Goal: Information Seeking & Learning: Find specific fact

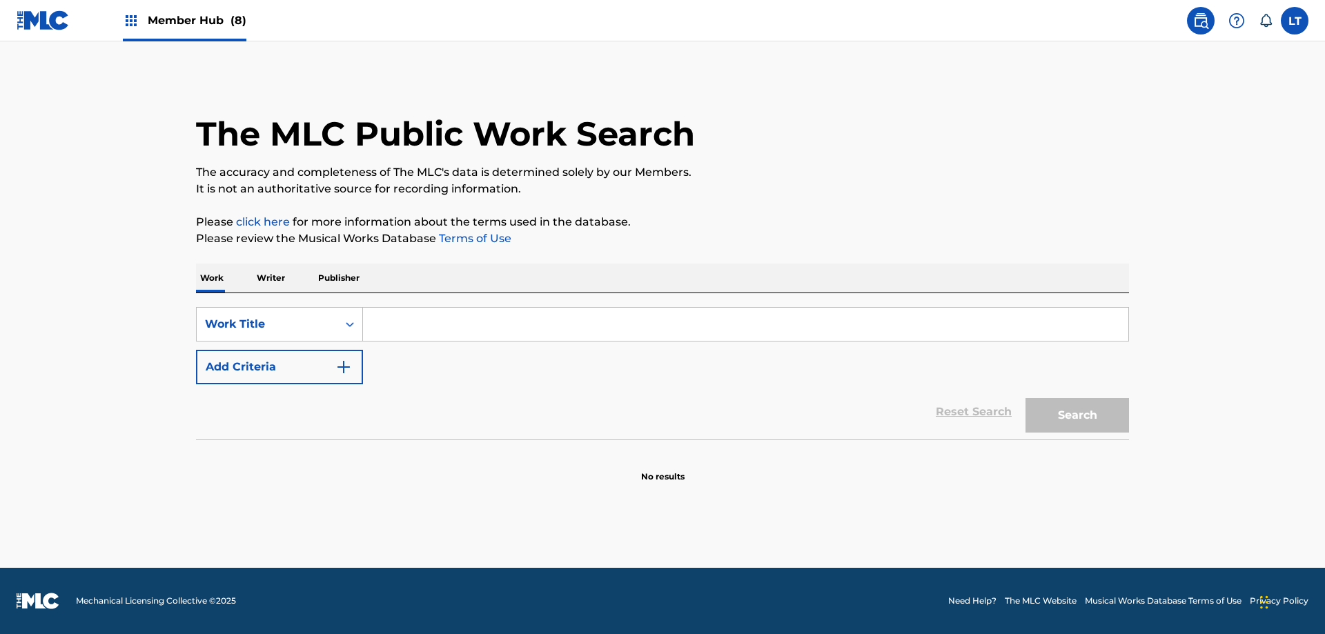
click at [420, 329] on input "Search Form" at bounding box center [745, 324] width 765 height 33
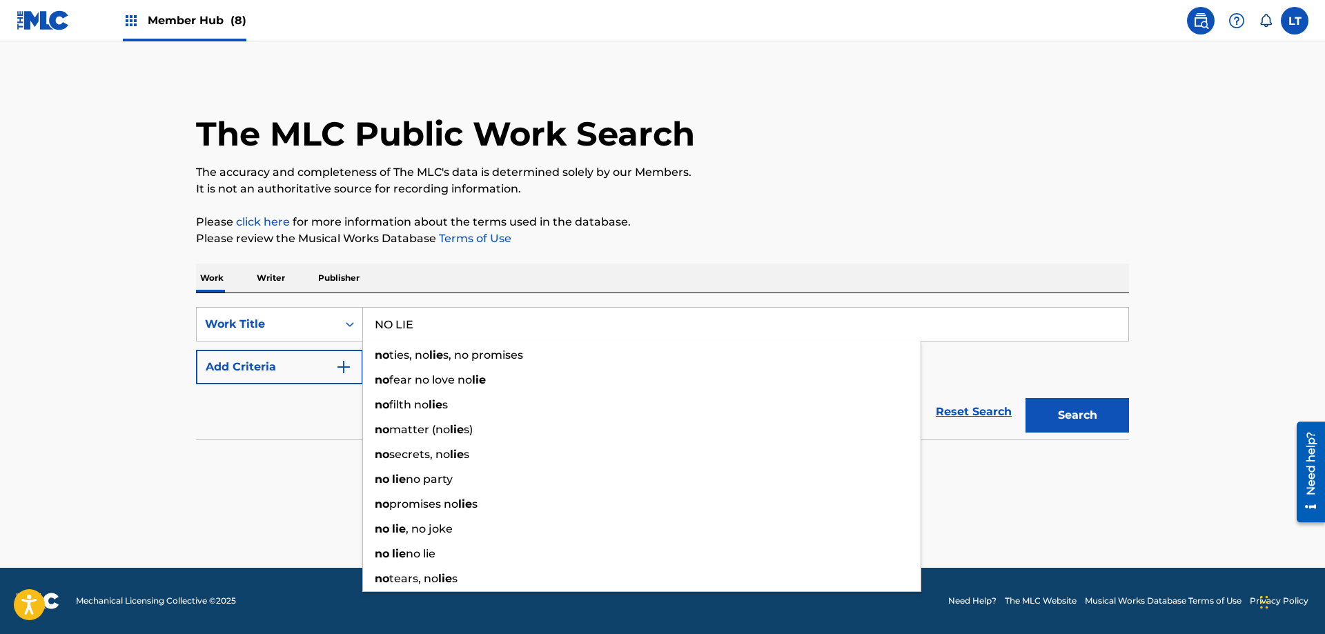
type input "NO LIE"
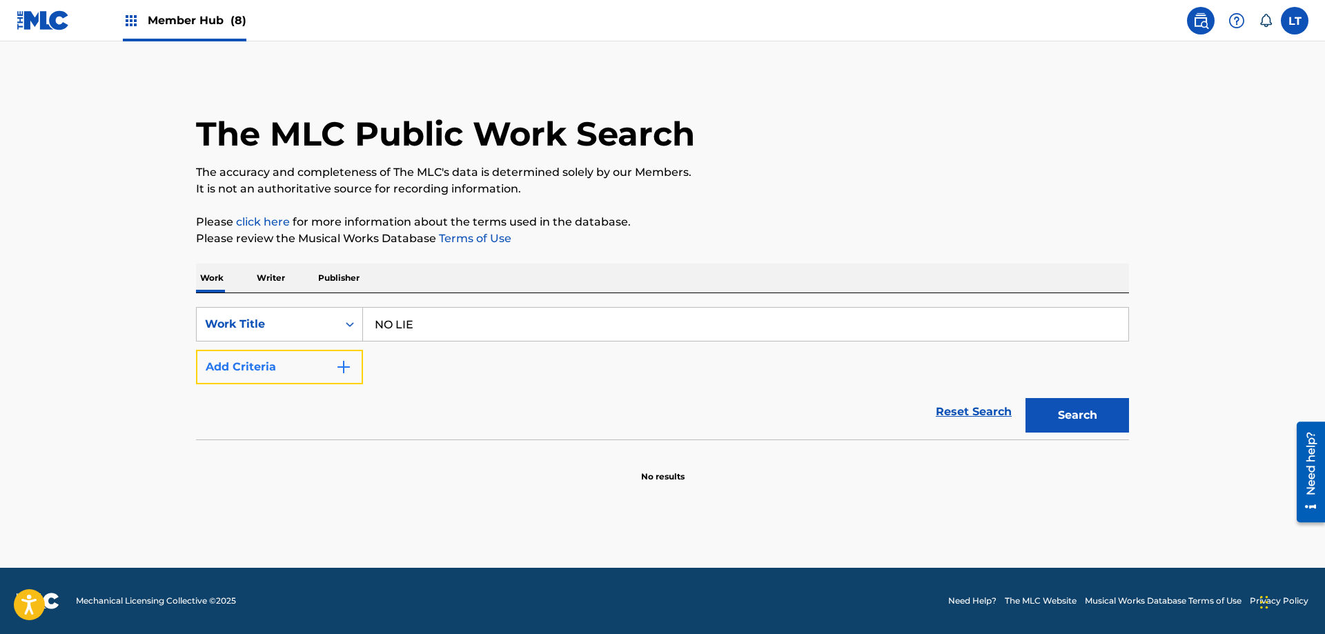
click at [342, 369] on img "Search Form" at bounding box center [343, 367] width 17 height 17
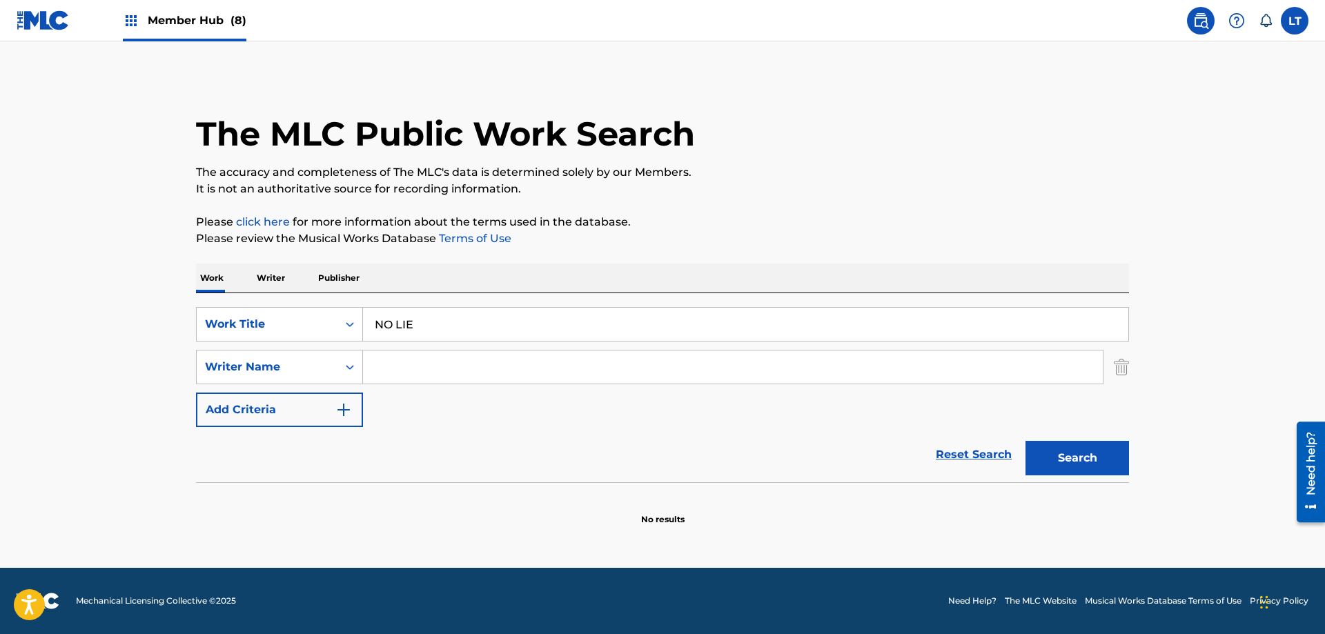
click at [426, 371] on input "Search Form" at bounding box center [733, 367] width 740 height 33
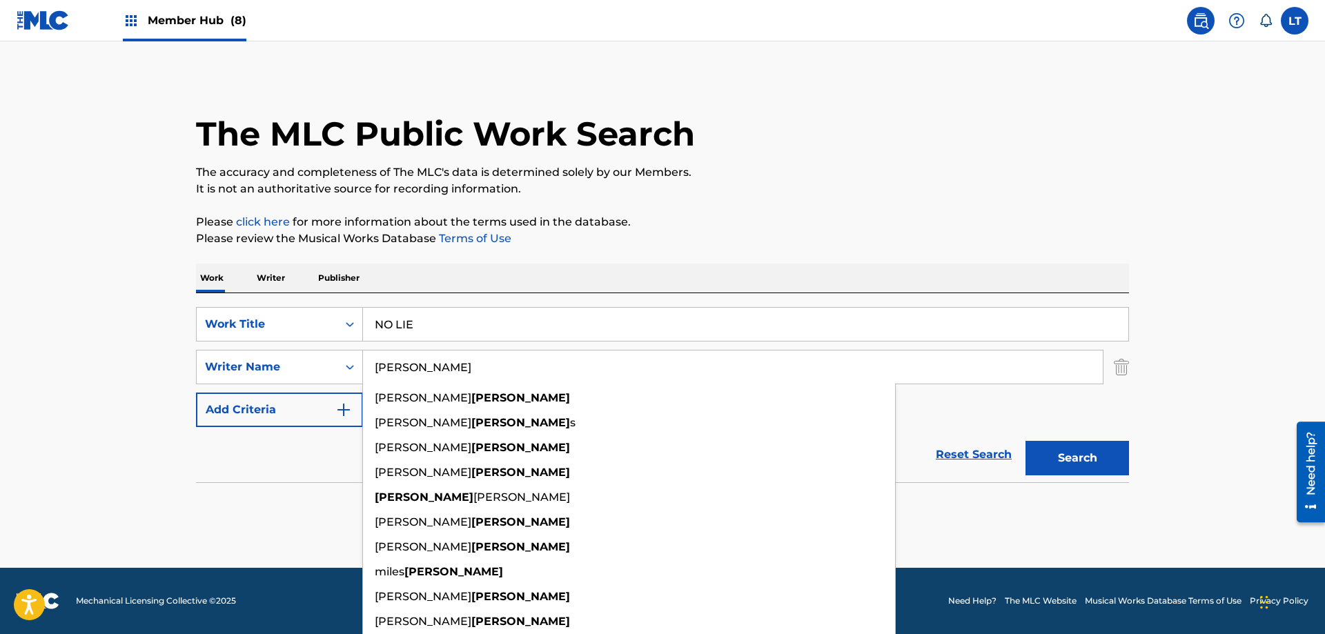
type input "[PERSON_NAME]"
click at [1025, 441] on button "Search" at bounding box center [1077, 458] width 104 height 35
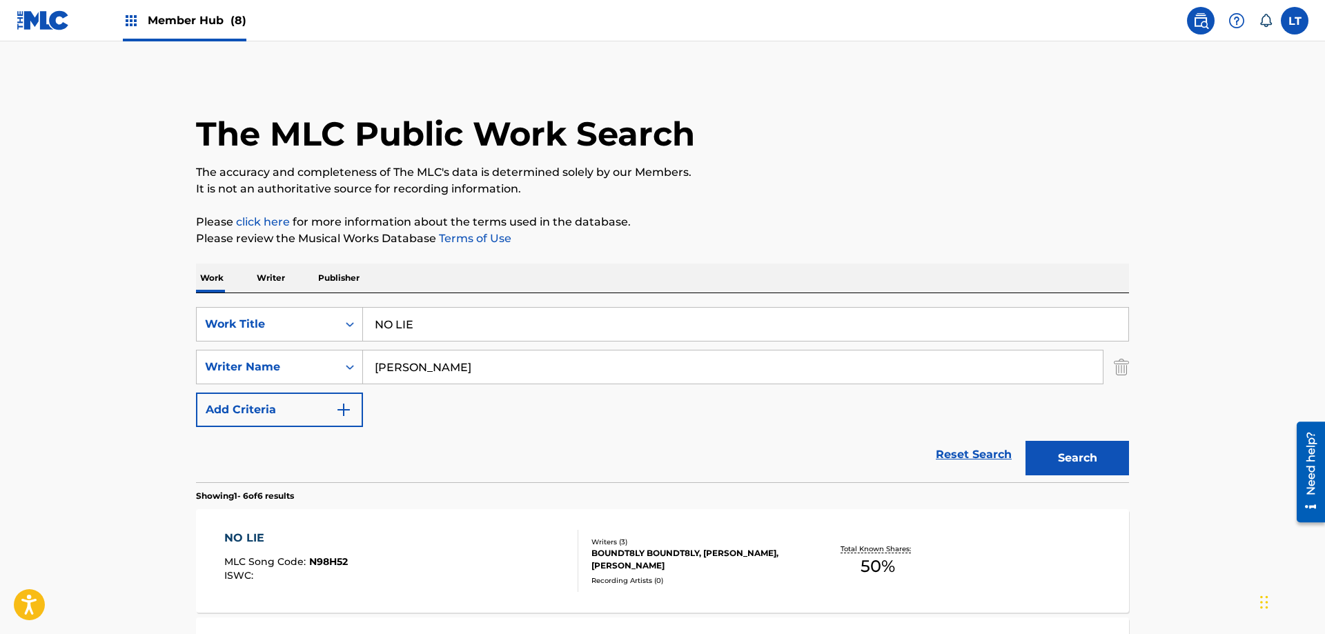
click at [241, 536] on div "NO LIE" at bounding box center [286, 538] width 124 height 17
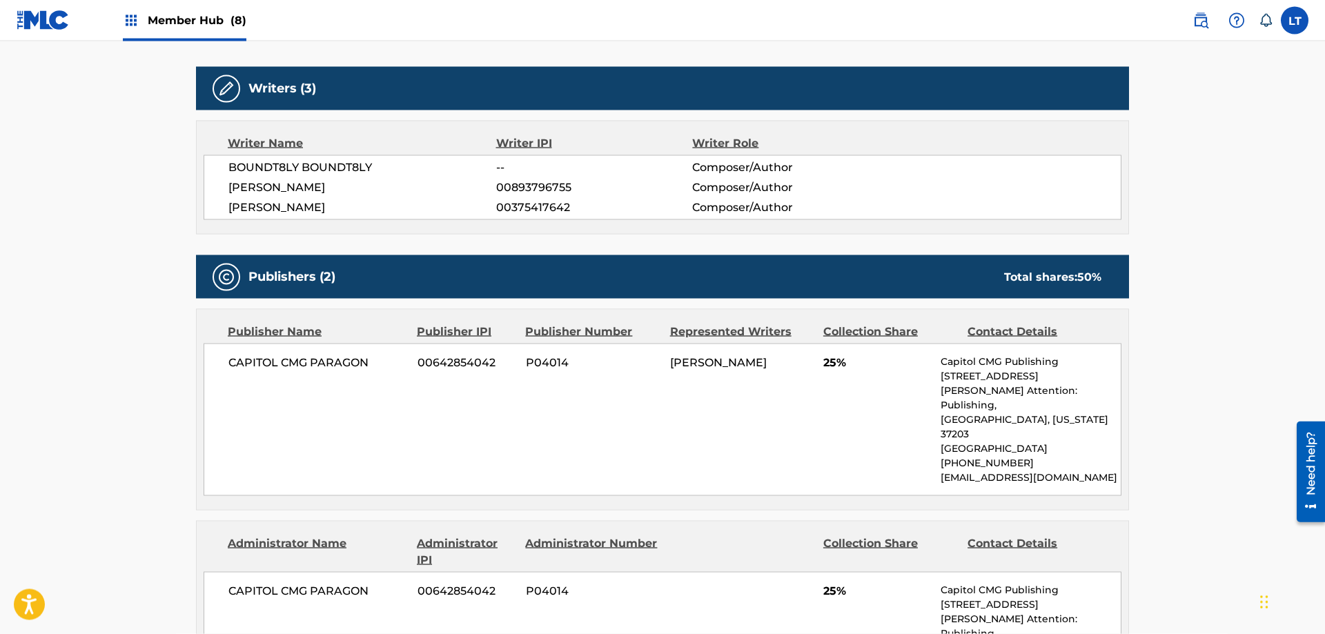
scroll to position [400, 0]
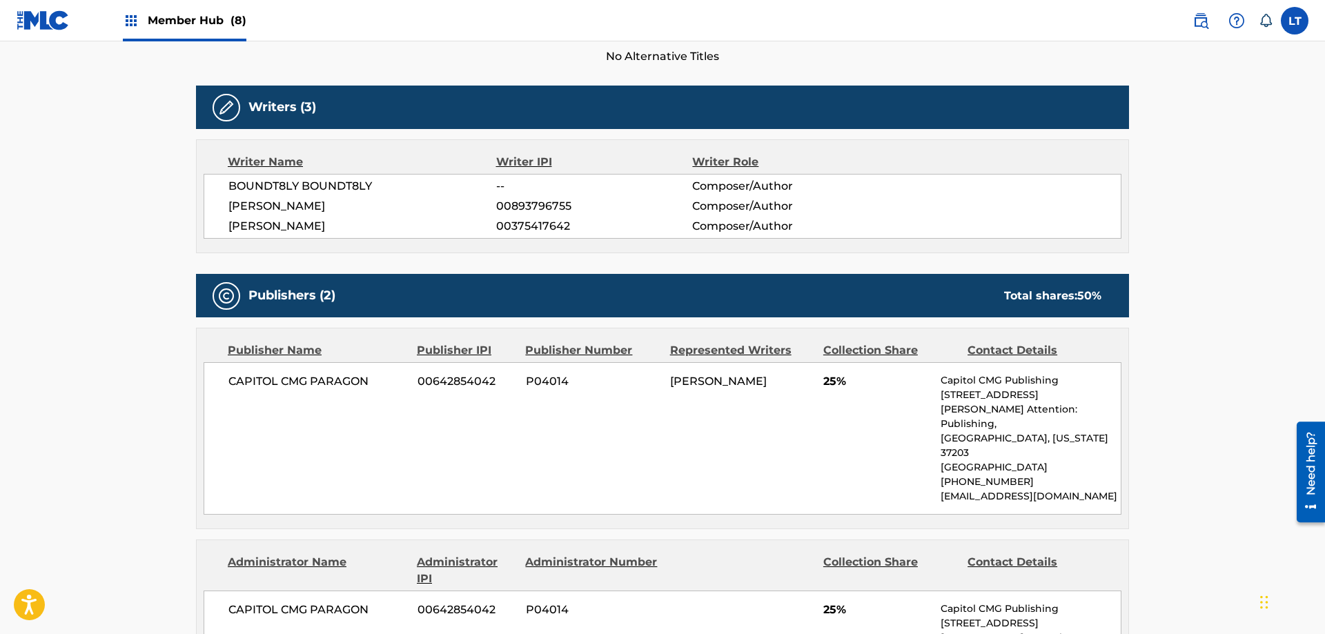
click at [262, 188] on span "BOUNDT8LY BOUNDT8LY" at bounding box center [362, 186] width 268 height 17
copy span "BOUNDT8LY"
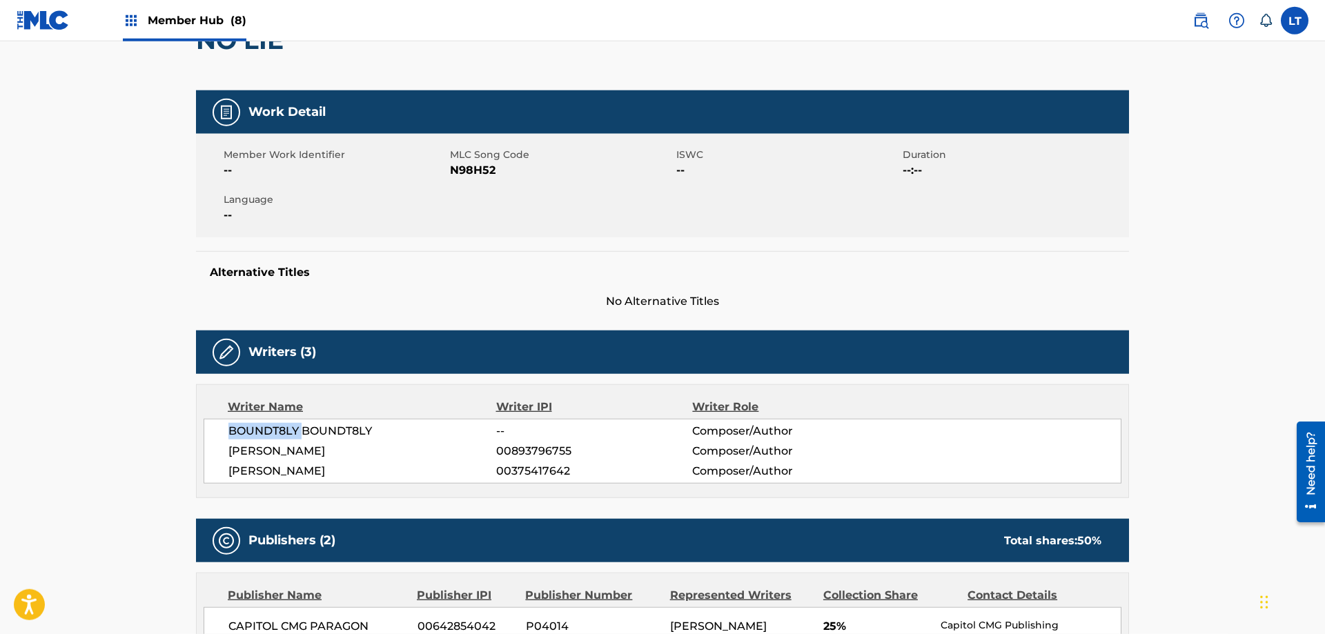
scroll to position [189, 0]
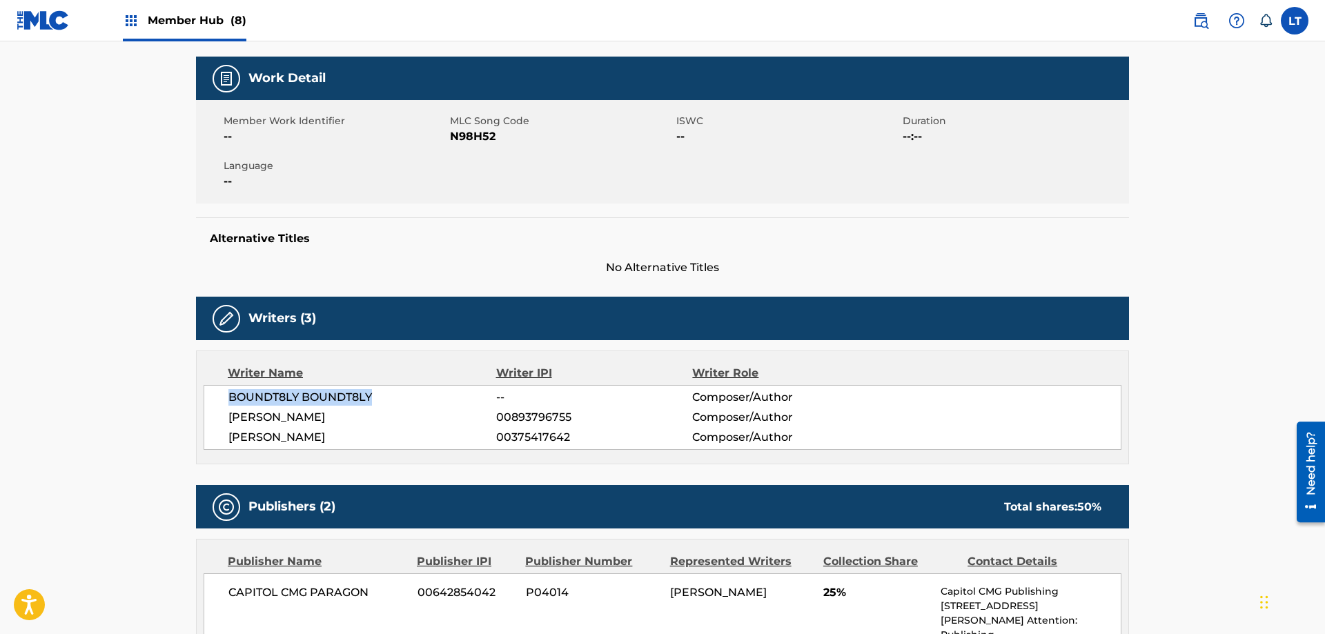
drag, startPoint x: 378, startPoint y: 399, endPoint x: 220, endPoint y: 398, distance: 158.0
click at [220, 398] on div "BOUNDT8LY BOUNDT8LY -- Composer/Author [PERSON_NAME] 00893796755 Composer/Autho…" at bounding box center [663, 417] width 918 height 65
copy span "BOUNDT8LY BOUNDT8LY"
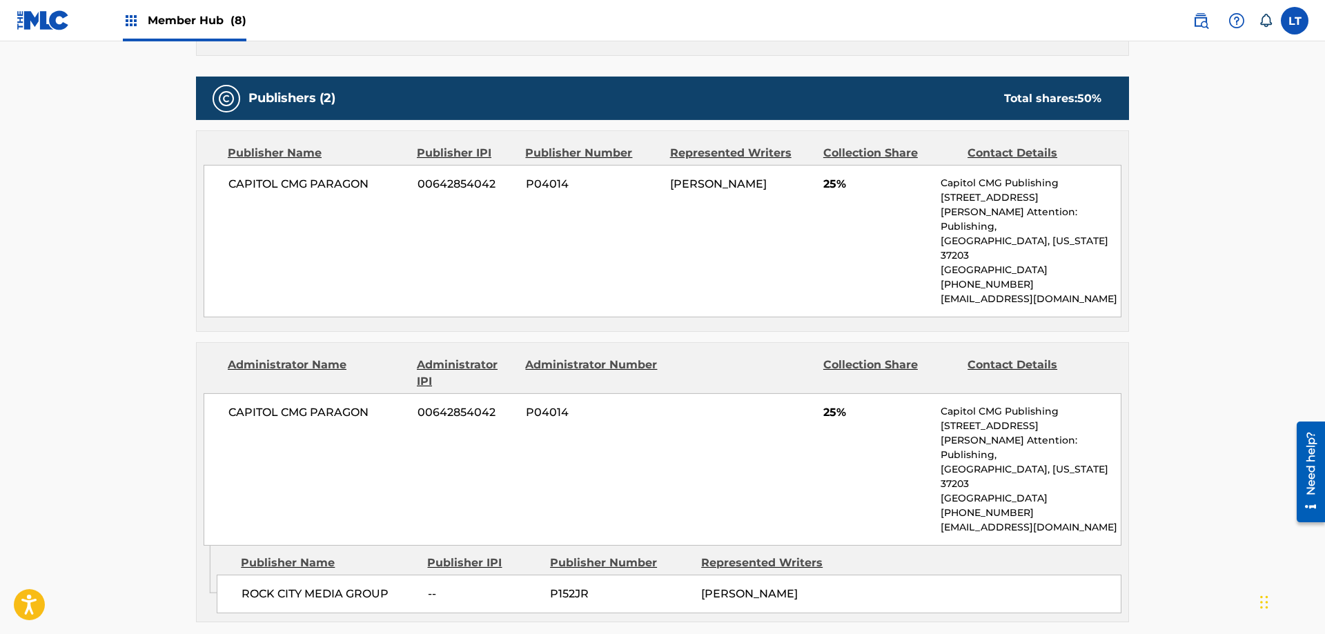
scroll to position [563, 0]
